Goal: Find contact information: Find contact information

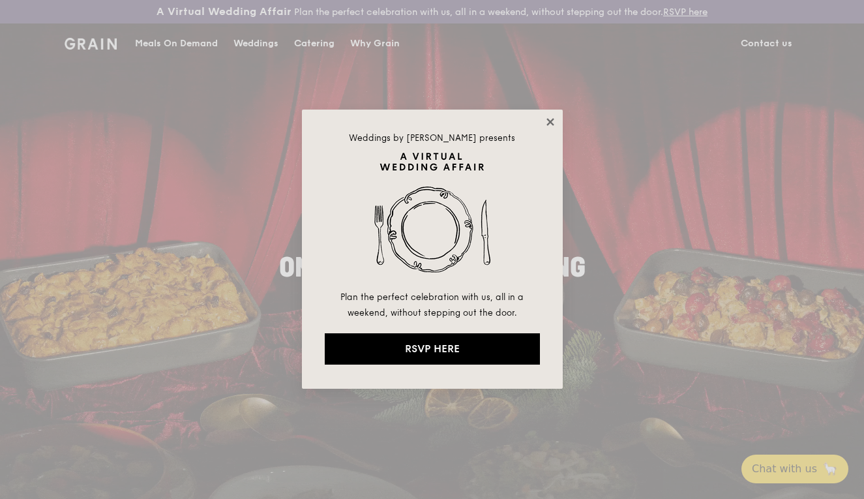
click at [552, 121] on icon at bounding box center [549, 121] width 7 height 7
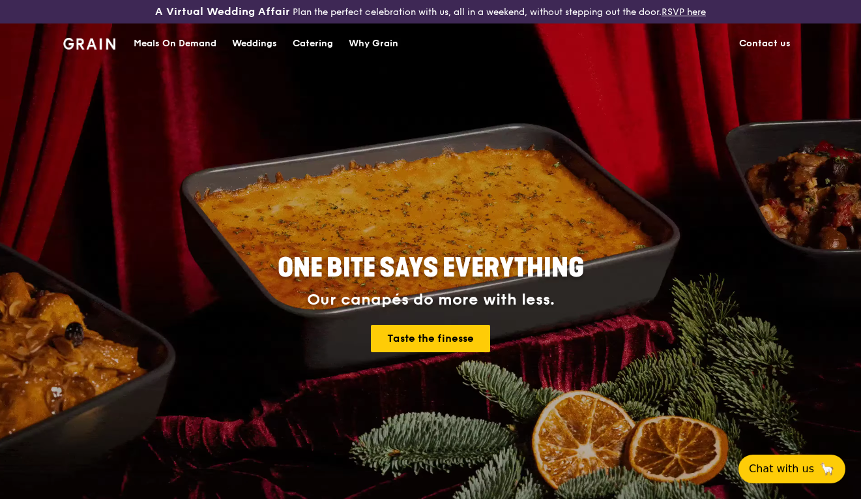
click at [767, 41] on link "Contact us" at bounding box center [764, 43] width 67 height 39
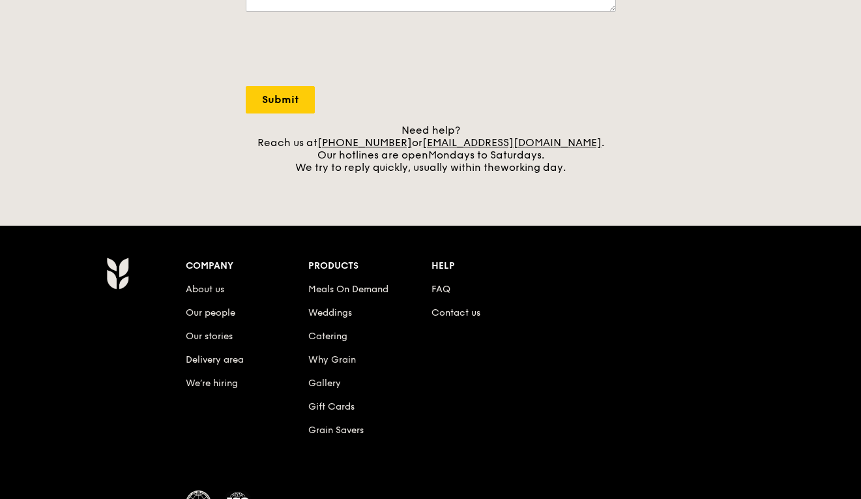
scroll to position [487, 0]
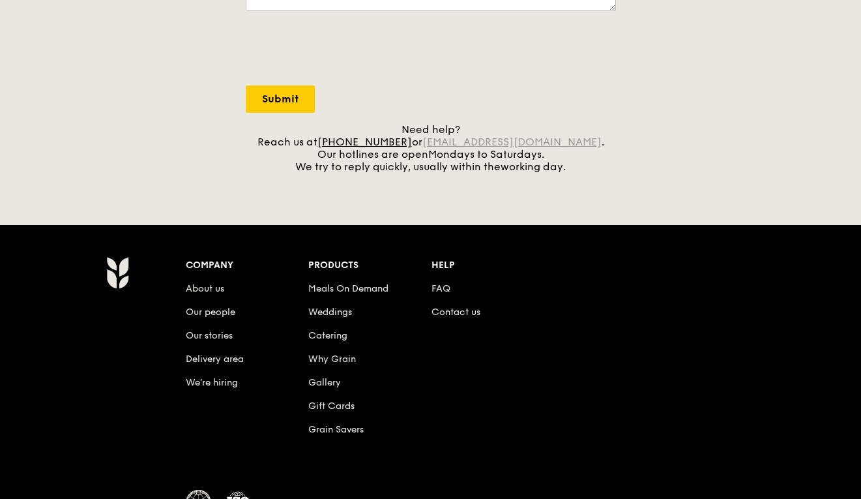
drag, startPoint x: 575, startPoint y: 140, endPoint x: 445, endPoint y: 141, distance: 130.4
click at [445, 141] on div "Need help? Reach us at +65 3163 5335 or concierge@grain.com.sg . Our hotlines a…" at bounding box center [431, 148] width 370 height 50
copy div "concierge@grain.com.sg ."
click at [461, 319] on li "Contact us" at bounding box center [493, 309] width 123 height 23
click at [461, 317] on link "Contact us" at bounding box center [456, 311] width 49 height 11
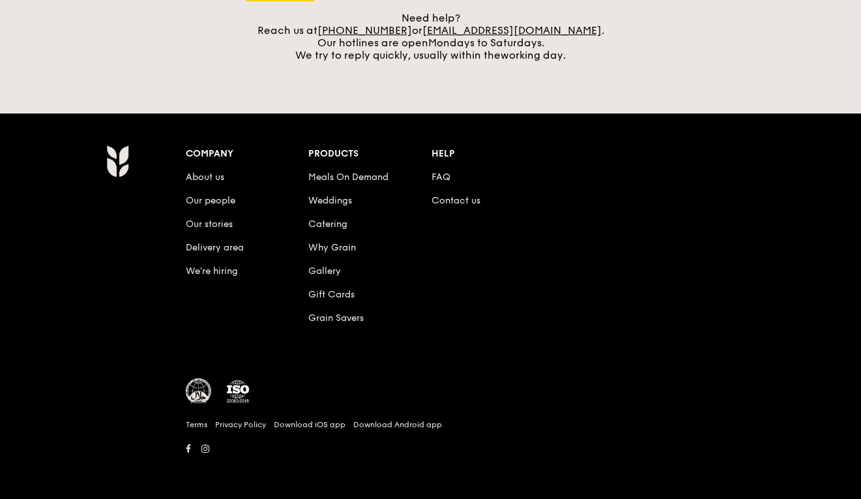
scroll to position [598, 0]
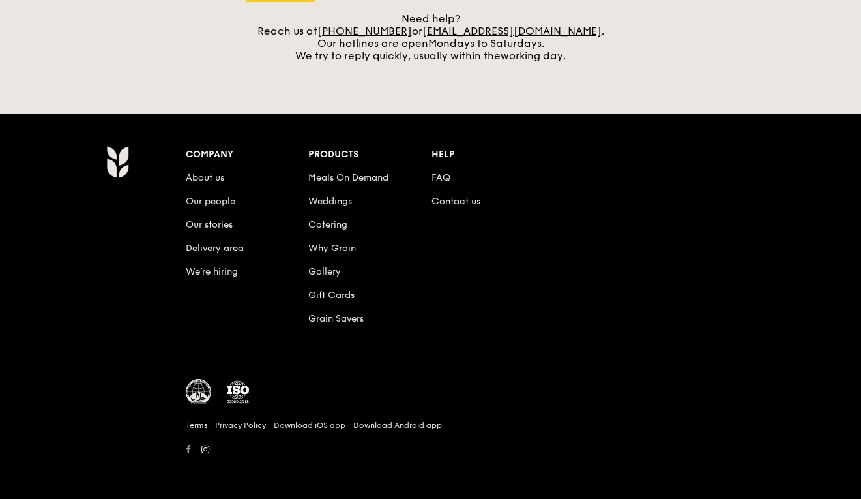
click at [188, 451] on icon at bounding box center [188, 449] width 5 height 9
